Goal: Browse casually

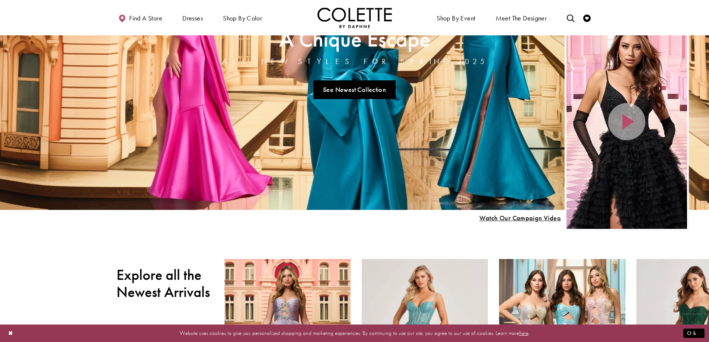
scroll to position [149, 0]
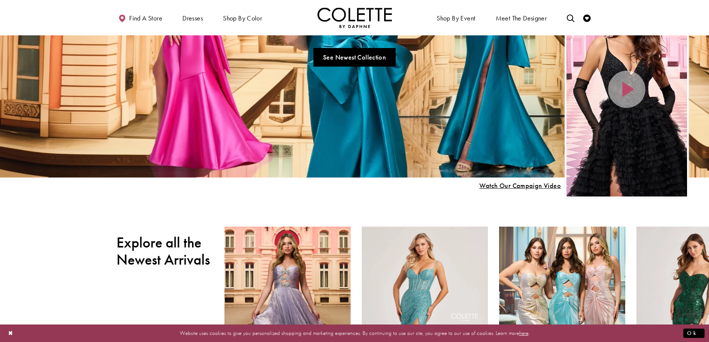
click at [632, 89] on div "Home Page Hero Scroll List" at bounding box center [627, 89] width 121 height 214
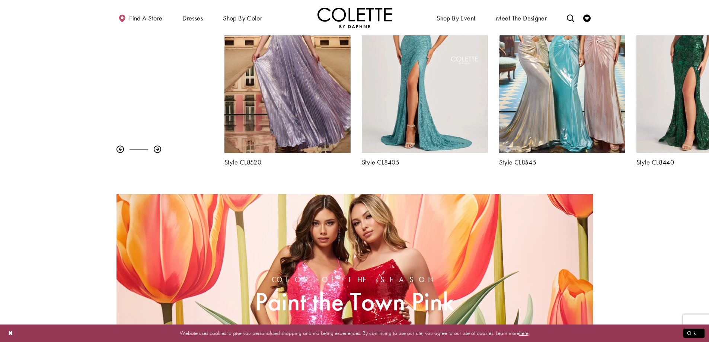
scroll to position [335, 0]
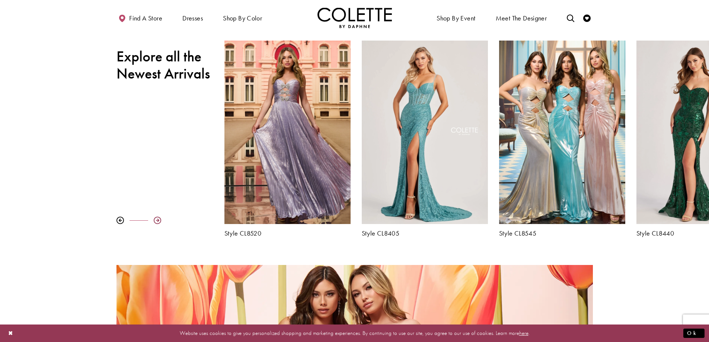
click at [156, 222] on div at bounding box center [157, 220] width 7 height 7
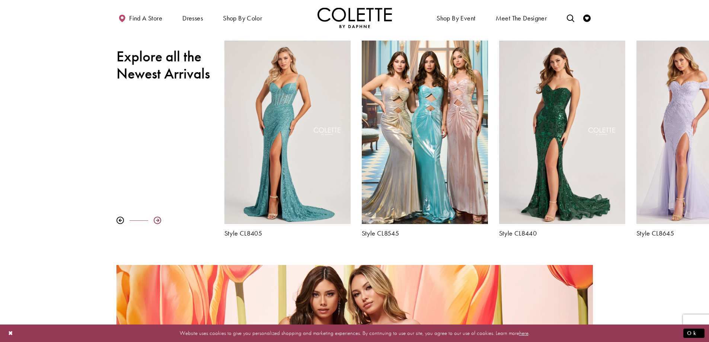
click at [156, 222] on div at bounding box center [157, 220] width 7 height 7
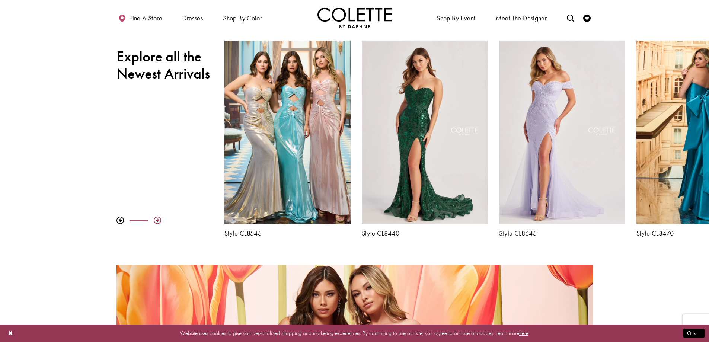
click at [156, 222] on div at bounding box center [157, 220] width 7 height 7
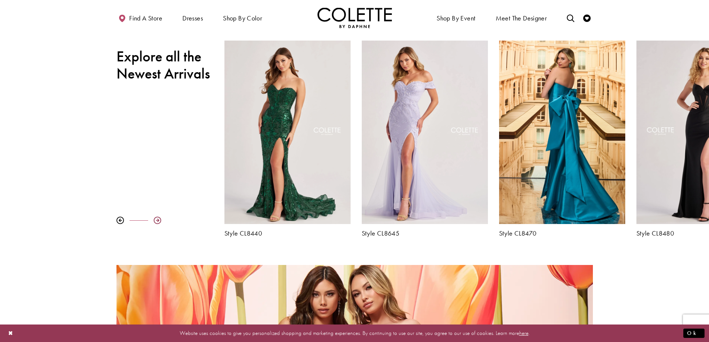
click at [156, 222] on div at bounding box center [157, 220] width 7 height 7
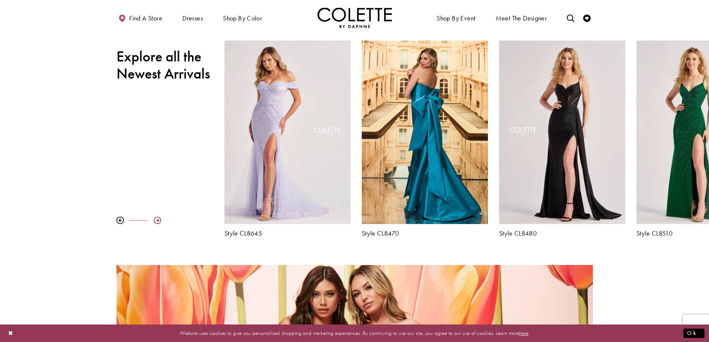
click at [156, 222] on div at bounding box center [157, 220] width 7 height 7
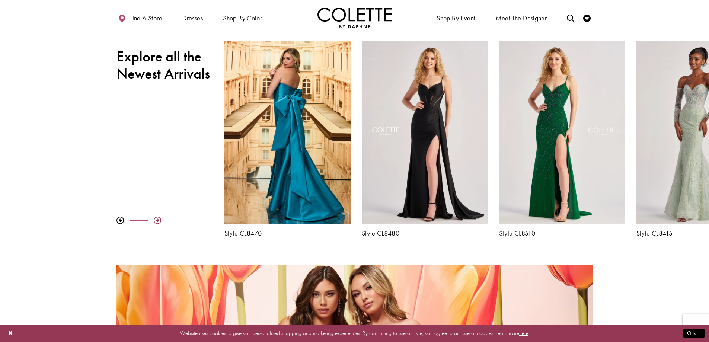
click at [156, 222] on div at bounding box center [157, 220] width 7 height 7
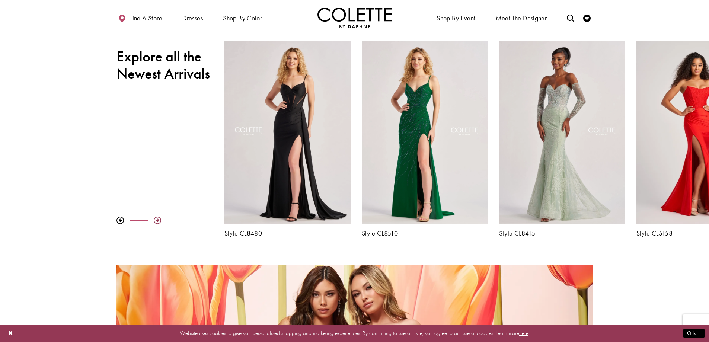
click at [156, 222] on div at bounding box center [157, 220] width 7 height 7
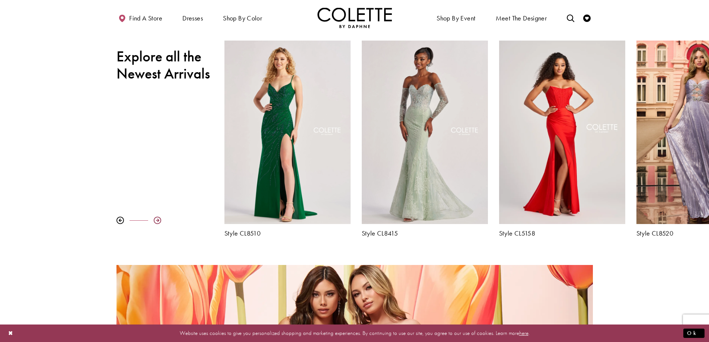
click at [156, 222] on div at bounding box center [157, 220] width 7 height 7
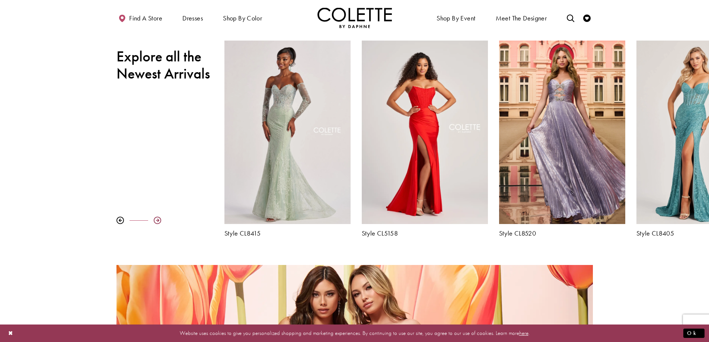
click at [156, 222] on div at bounding box center [157, 220] width 7 height 7
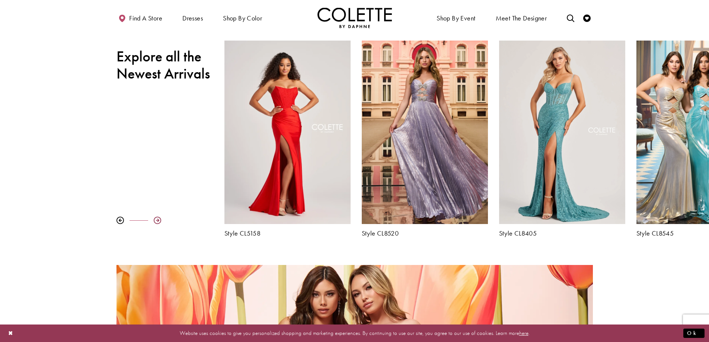
click at [156, 222] on div at bounding box center [157, 220] width 7 height 7
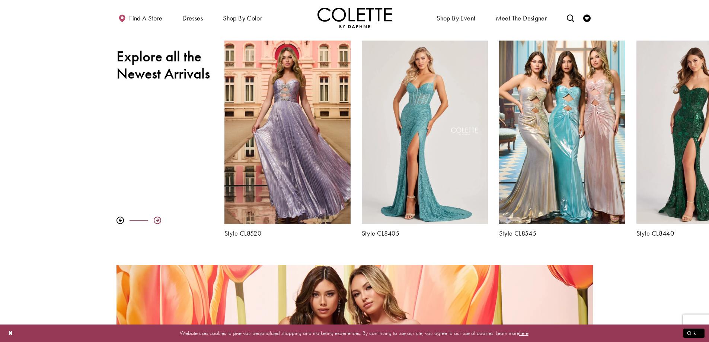
click at [156, 222] on div at bounding box center [157, 220] width 7 height 7
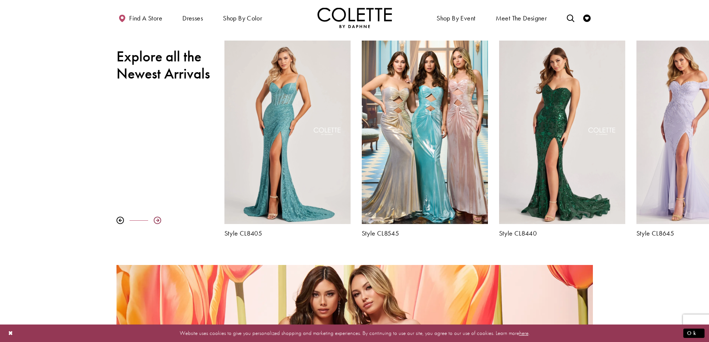
click at [156, 222] on div at bounding box center [157, 220] width 7 height 7
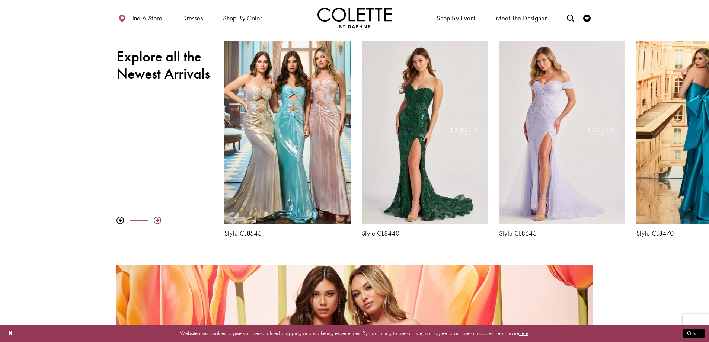
click at [156, 222] on div at bounding box center [157, 220] width 7 height 7
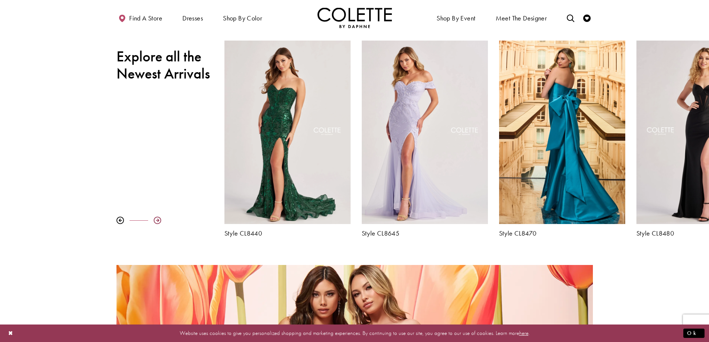
click at [156, 222] on div at bounding box center [157, 220] width 7 height 7
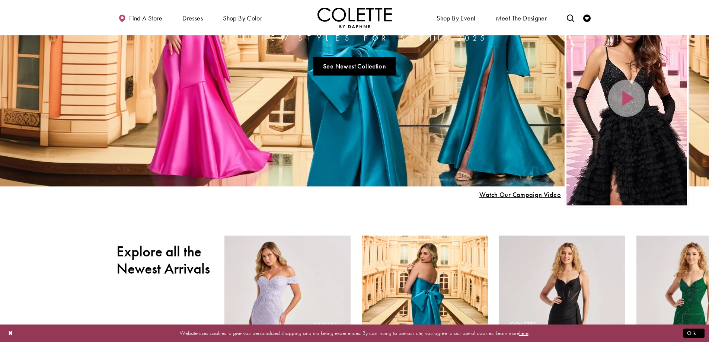
scroll to position [0, 0]
